Goal: Obtain resource: Obtain resource

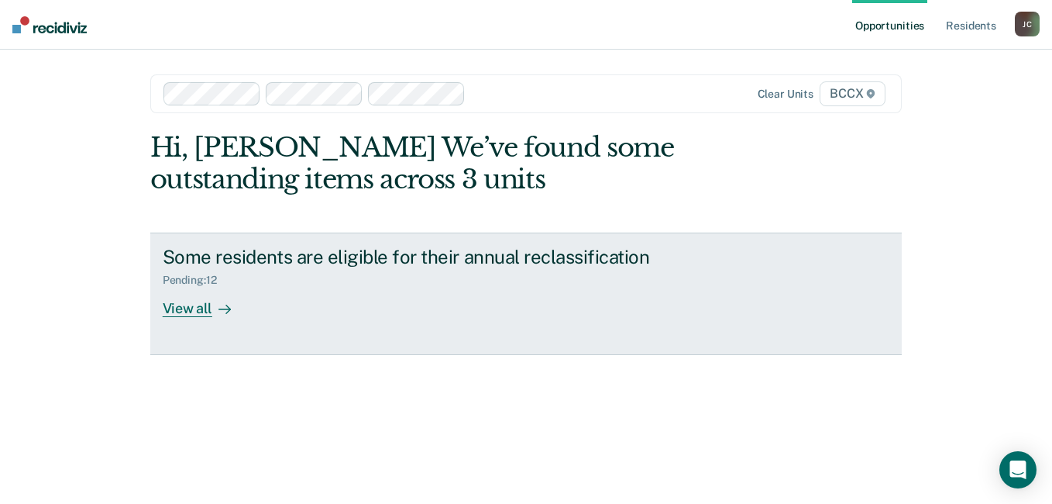
click at [196, 308] on div "View all" at bounding box center [206, 302] width 87 height 30
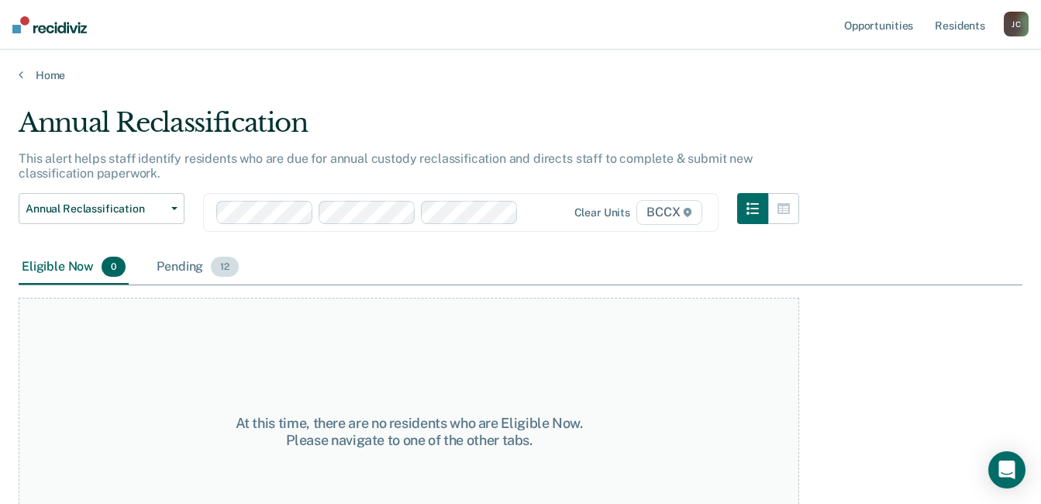
click at [223, 269] on span "12" at bounding box center [225, 267] width 28 height 20
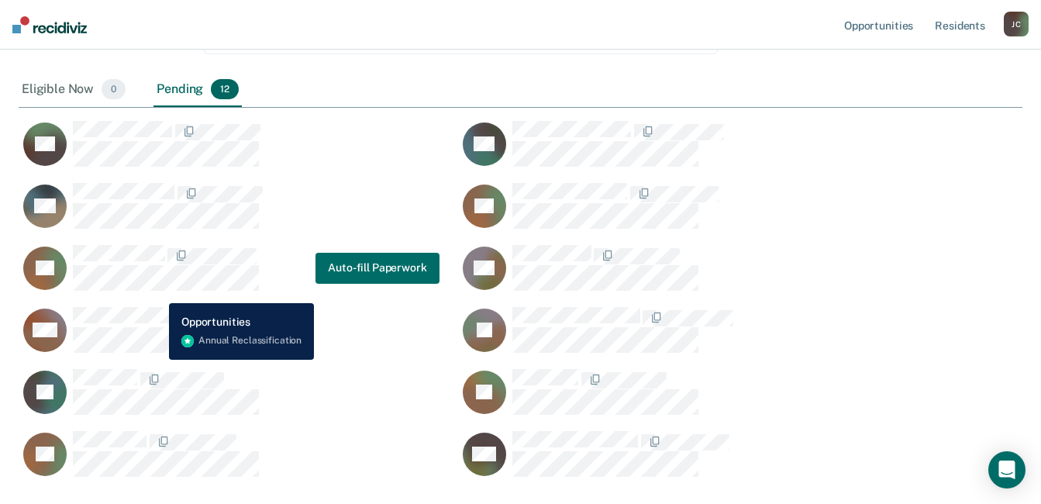
scroll to position [200, 0]
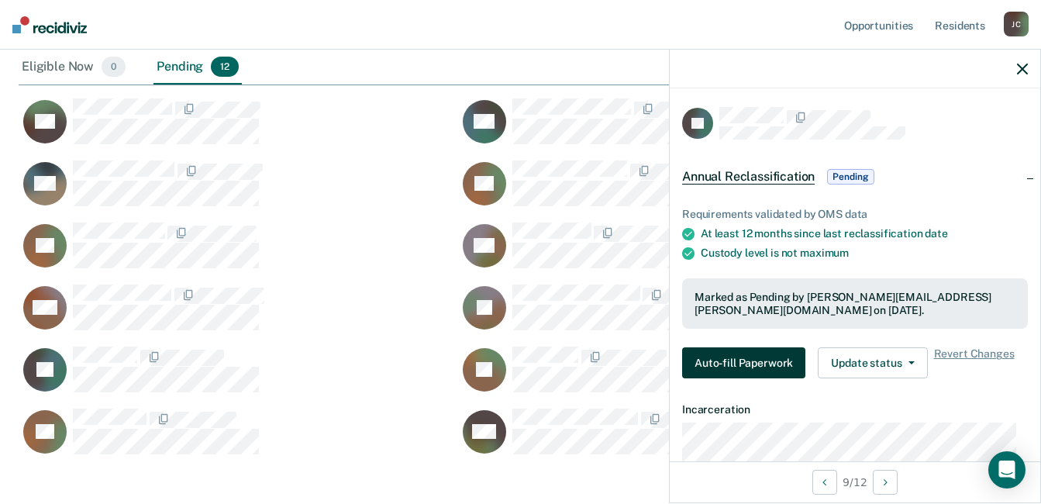
click at [739, 358] on button "Auto-fill Paperwork" at bounding box center [743, 362] width 123 height 31
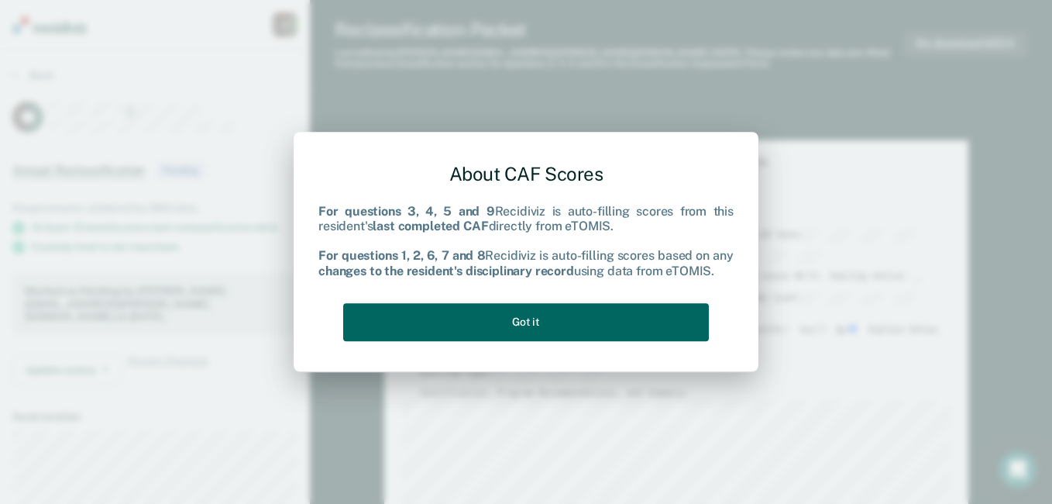
click at [550, 319] on button "Got it" at bounding box center [526, 322] width 366 height 38
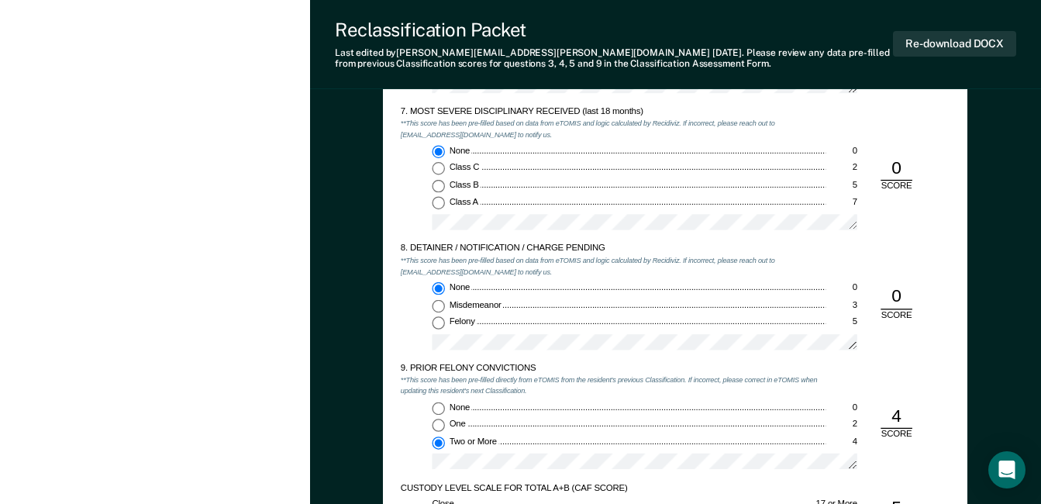
scroll to position [1937, 0]
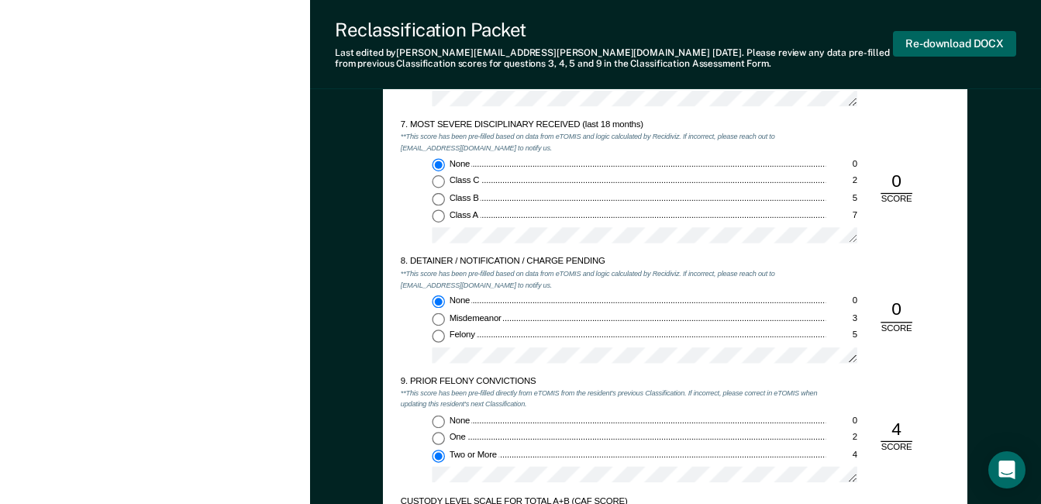
click at [945, 49] on button "Re-download DOCX" at bounding box center [954, 44] width 123 height 26
type textarea "x"
drag, startPoint x: 1018, startPoint y: 266, endPoint x: 1002, endPoint y: 260, distance: 17.2
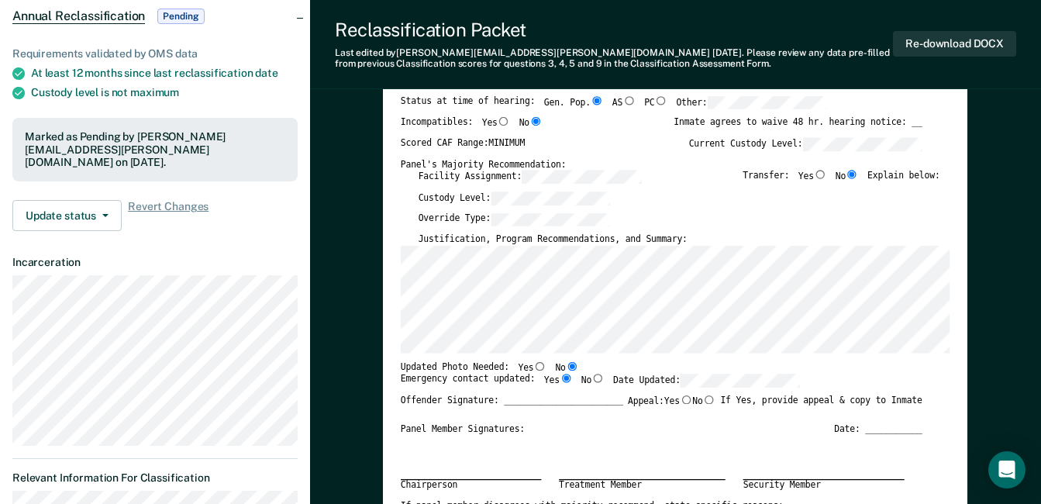
scroll to position [155, 0]
click at [579, 364] on div "Updated Photo Needed: Yes No" at bounding box center [662, 366] width 522 height 12
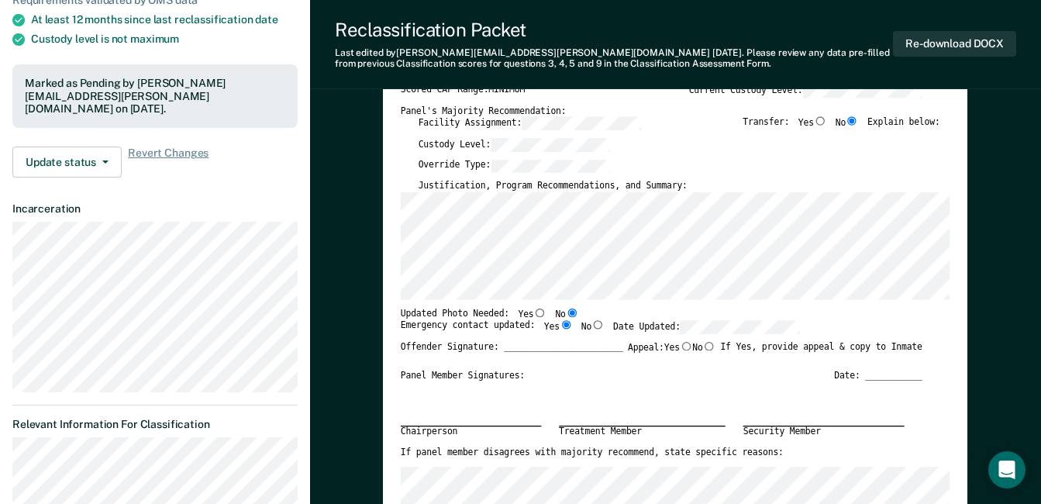
scroll to position [232, 0]
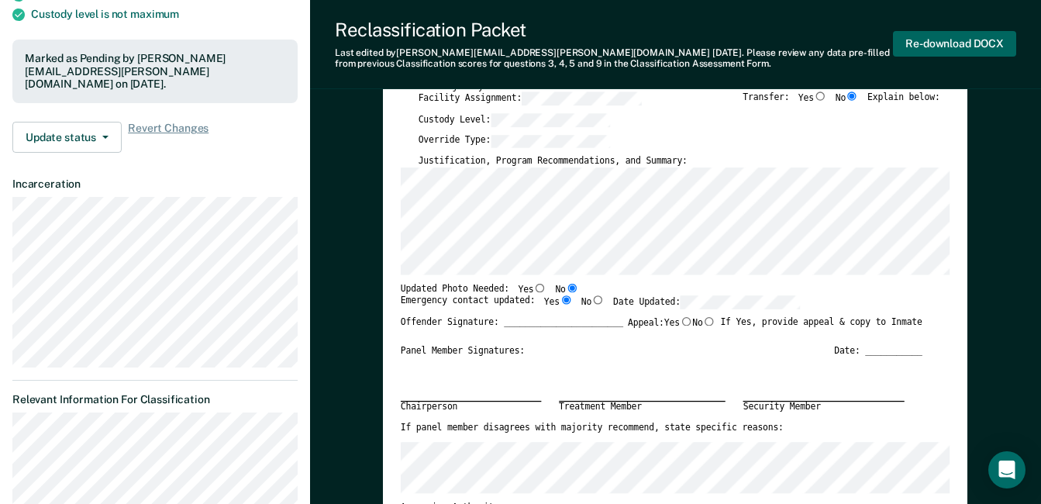
click at [925, 43] on button "Re-download DOCX" at bounding box center [954, 44] width 123 height 26
